Goal: Task Accomplishment & Management: Manage account settings

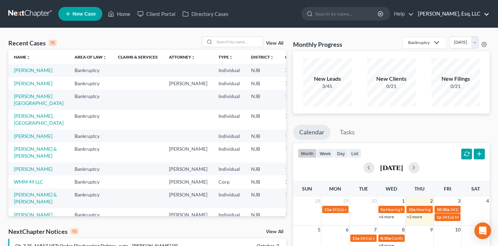
click at [454, 11] on link "[PERSON_NAME], Esq. LLC" at bounding box center [452, 14] width 75 height 12
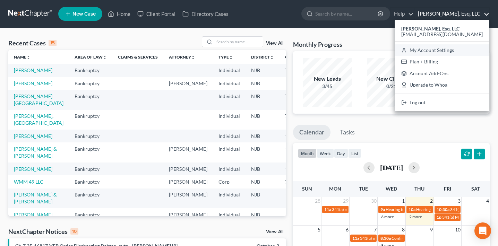
click at [443, 49] on link "My Account Settings" at bounding box center [442, 50] width 95 height 12
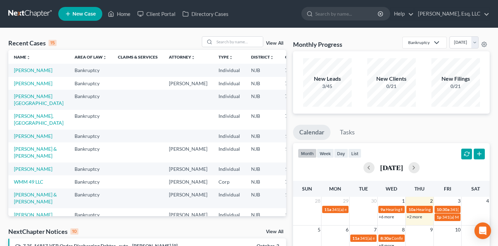
select select "24"
select select "33"
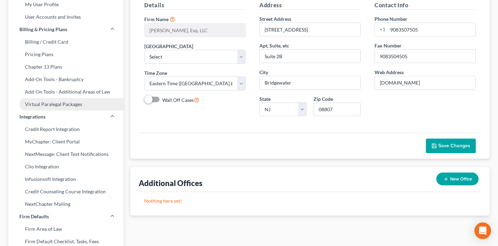
scroll to position [112, 0]
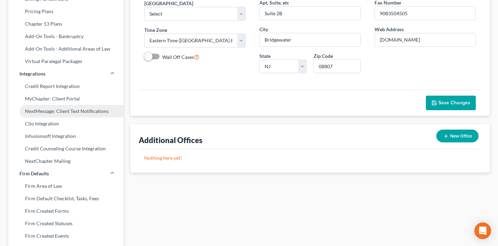
click at [77, 110] on link "NextMessage: Client Text Notifications" at bounding box center [65, 111] width 115 height 12
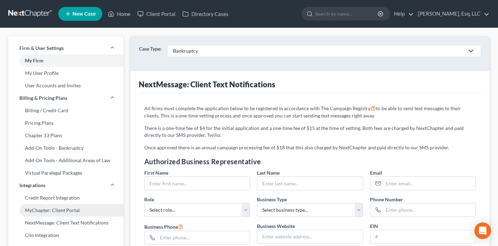
click at [68, 210] on link "MyChapter: Client Portal" at bounding box center [65, 210] width 115 height 12
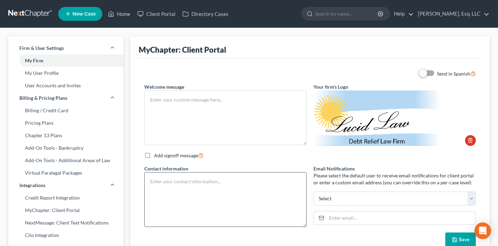
type textarea "Hello! Welcome to MyChapter. We are here to help make the bankruptcy filing pro…"
type textarea "Lucid Law Debt Relief Attorneys [STREET_ADDRESS] Tel [PHONE_NUMBER] Fax [PHONE_…"
type input "[EMAIL_ADDRESS][DOMAIN_NAME]"
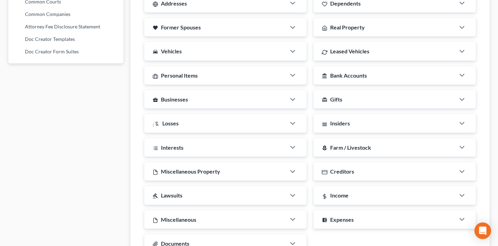
scroll to position [447, 0]
click at [260, 74] on div "Personal Items" at bounding box center [215, 75] width 142 height 18
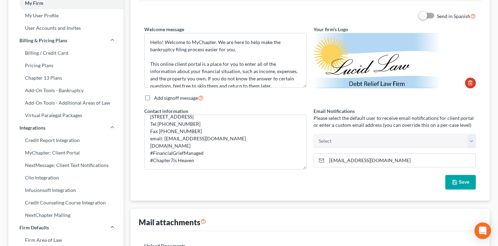
scroll to position [0, 0]
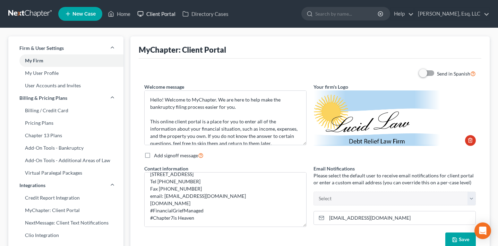
click at [163, 16] on link "Client Portal" at bounding box center [156, 14] width 45 height 12
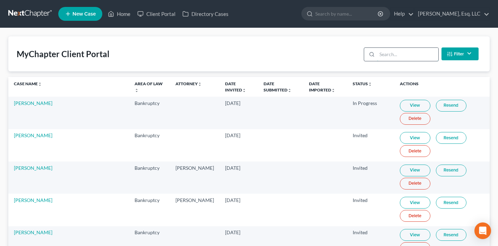
click at [398, 52] on input "search" at bounding box center [407, 54] width 61 height 13
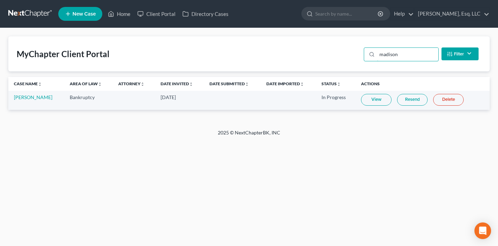
type input "madison"
click at [376, 100] on link "View" at bounding box center [376, 100] width 31 height 12
click at [165, 10] on link "Client Portal" at bounding box center [156, 14] width 45 height 12
click at [412, 56] on input "madison" at bounding box center [407, 54] width 61 height 13
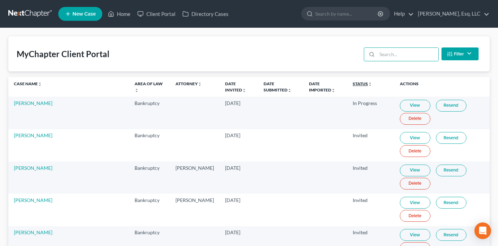
click at [353, 84] on link "Status unfold_more expand_more expand_less" at bounding box center [362, 83] width 19 height 5
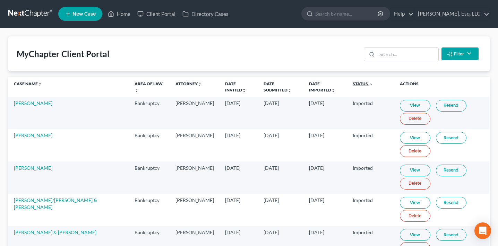
click at [353, 85] on link "Status unfold_more expand_more expand_less" at bounding box center [363, 83] width 20 height 5
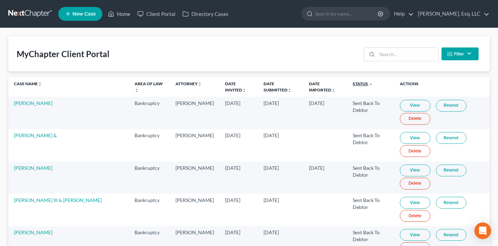
click at [353, 85] on link "Status unfold_more expand_more expand_less" at bounding box center [363, 83] width 20 height 5
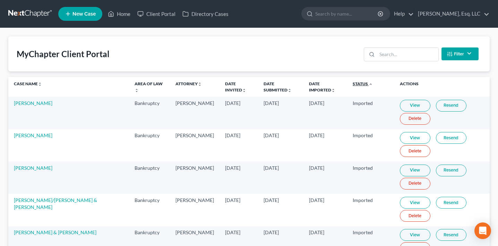
click at [353, 85] on link "Status unfold_more expand_more expand_less" at bounding box center [363, 83] width 20 height 5
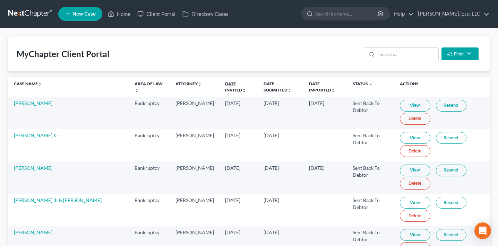
click at [225, 85] on link "Date Invited unfold_more expand_more expand_less" at bounding box center [235, 86] width 21 height 11
click at [225, 85] on link "Date Invited unfold_more expand_more expand_less" at bounding box center [236, 86] width 22 height 11
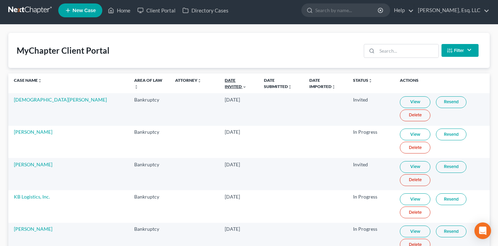
scroll to position [4, 0]
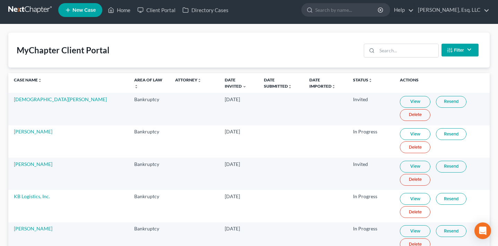
click at [408, 99] on link "View" at bounding box center [415, 102] width 31 height 12
